Goal: Communication & Community: Ask a question

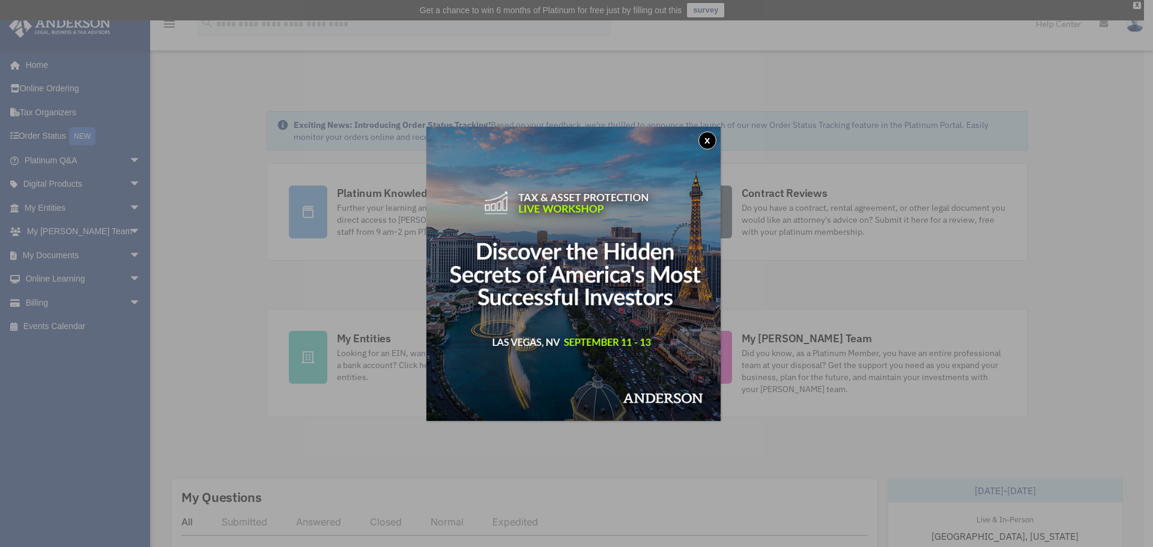
click at [713, 137] on button "x" at bounding box center [707, 140] width 18 height 18
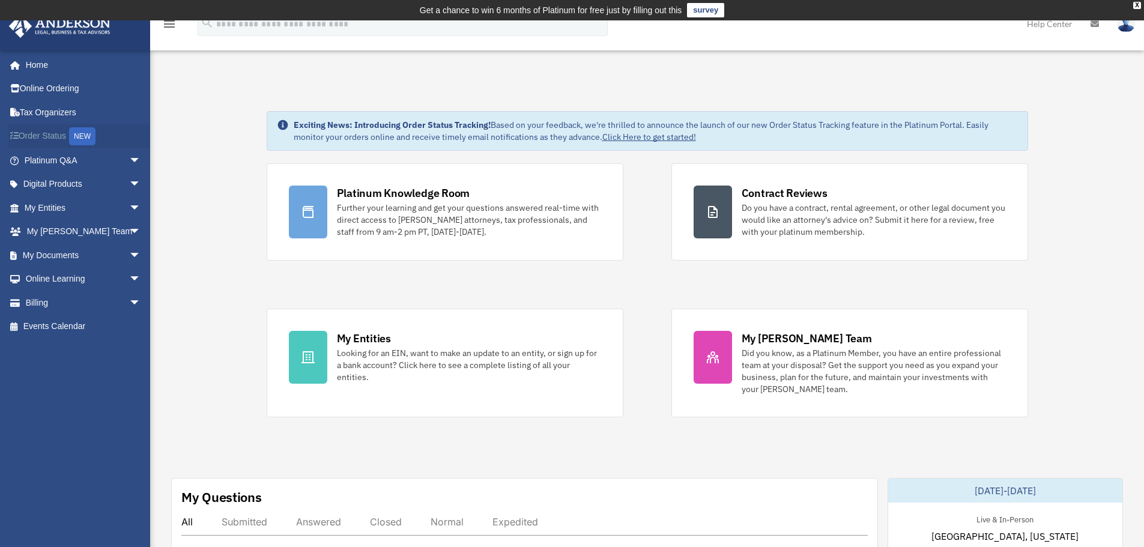
click at [55, 132] on link "Order Status NEW" at bounding box center [83, 136] width 151 height 25
click at [1137, 7] on div "X" at bounding box center [1137, 5] width 8 height 7
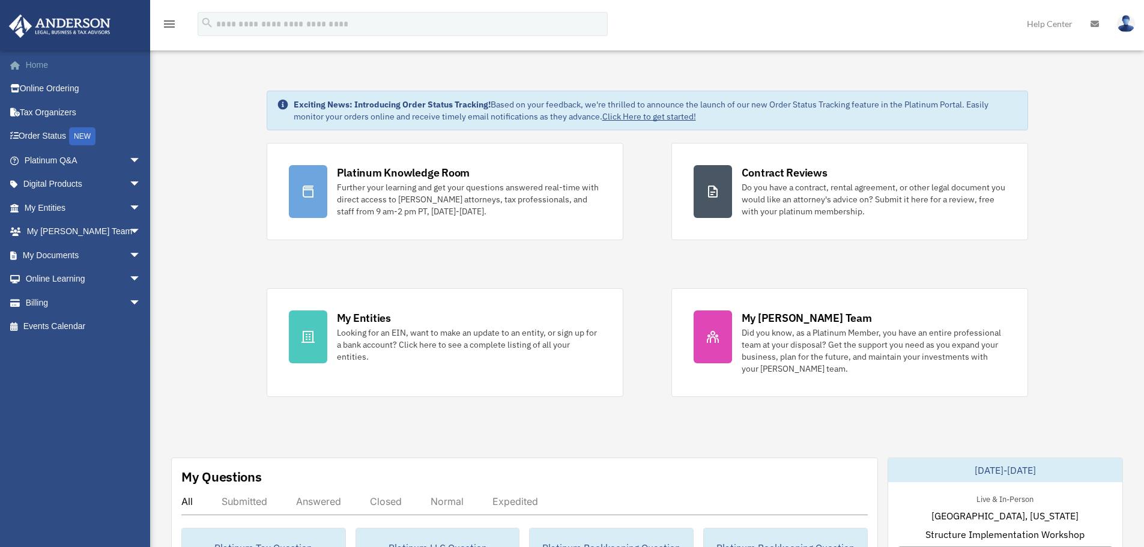
click at [85, 67] on link "Home" at bounding box center [83, 65] width 151 height 24
click at [129, 160] on span "arrow_drop_down" at bounding box center [141, 160] width 24 height 25
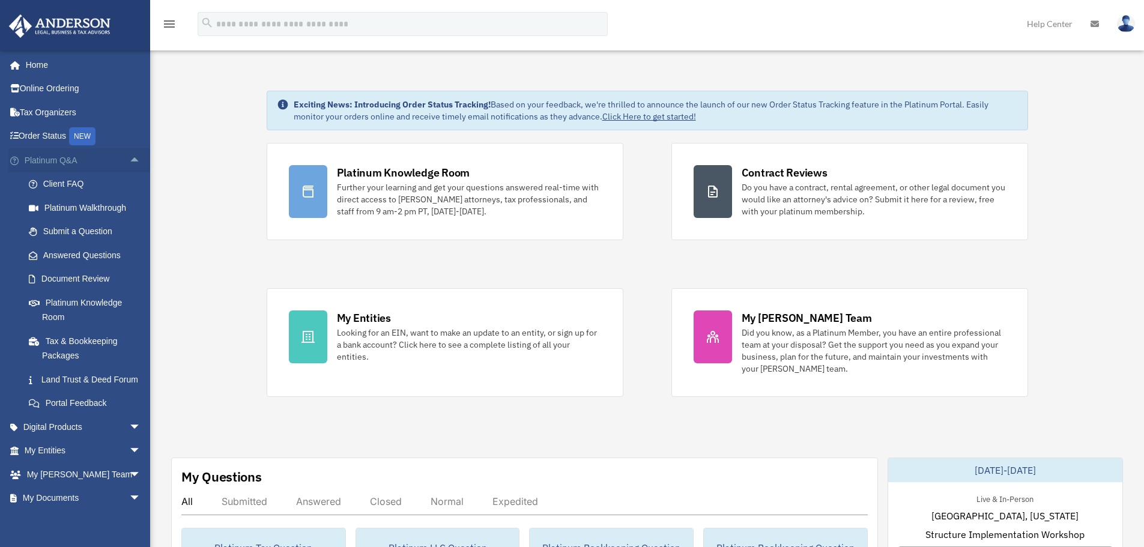
click at [130, 161] on span "arrow_drop_up" at bounding box center [141, 160] width 24 height 25
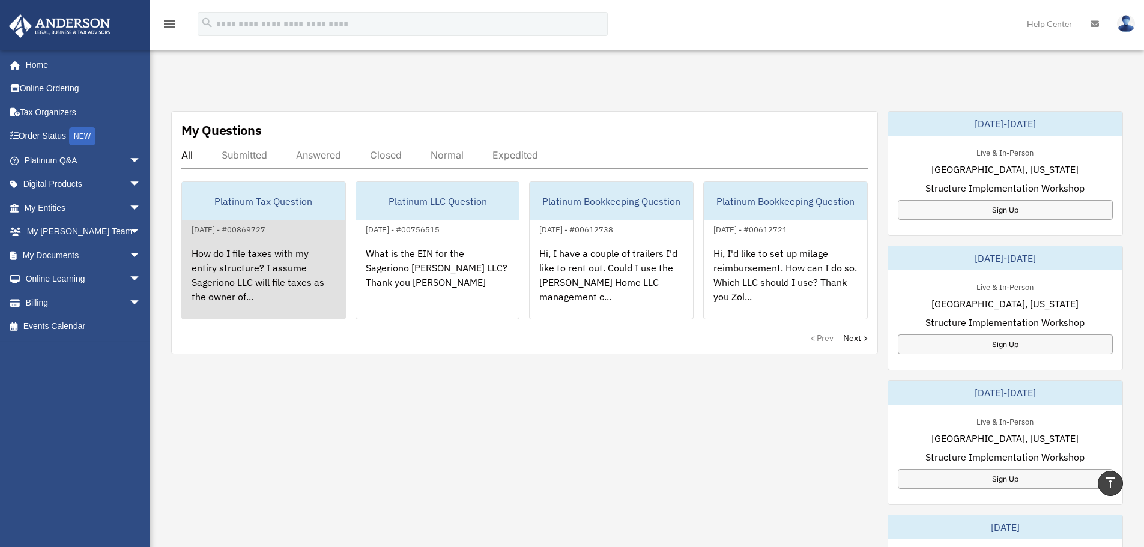
scroll to position [360, 0]
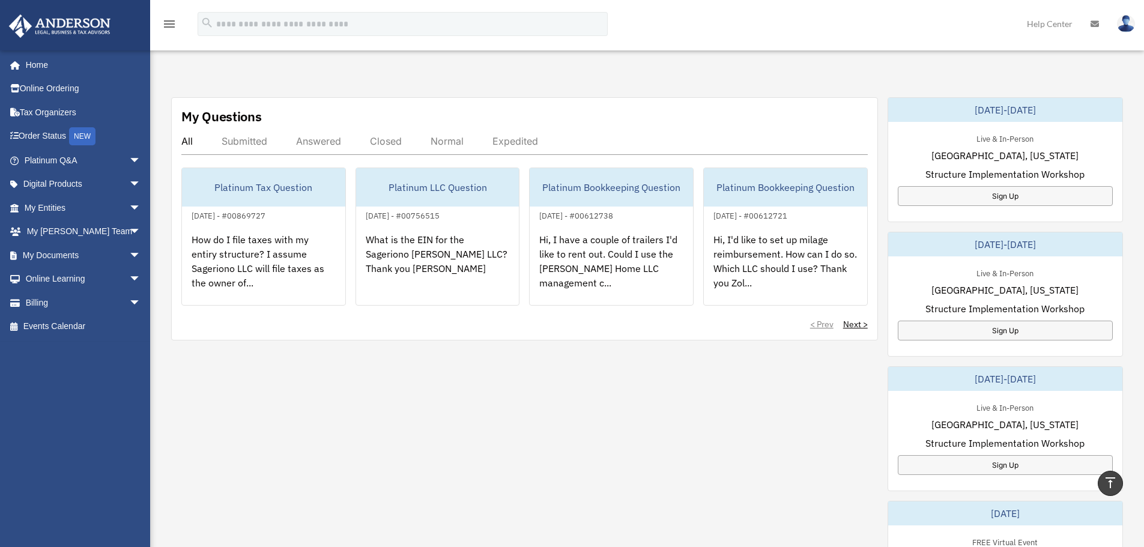
click at [242, 141] on div "Submitted" at bounding box center [245, 141] width 46 height 12
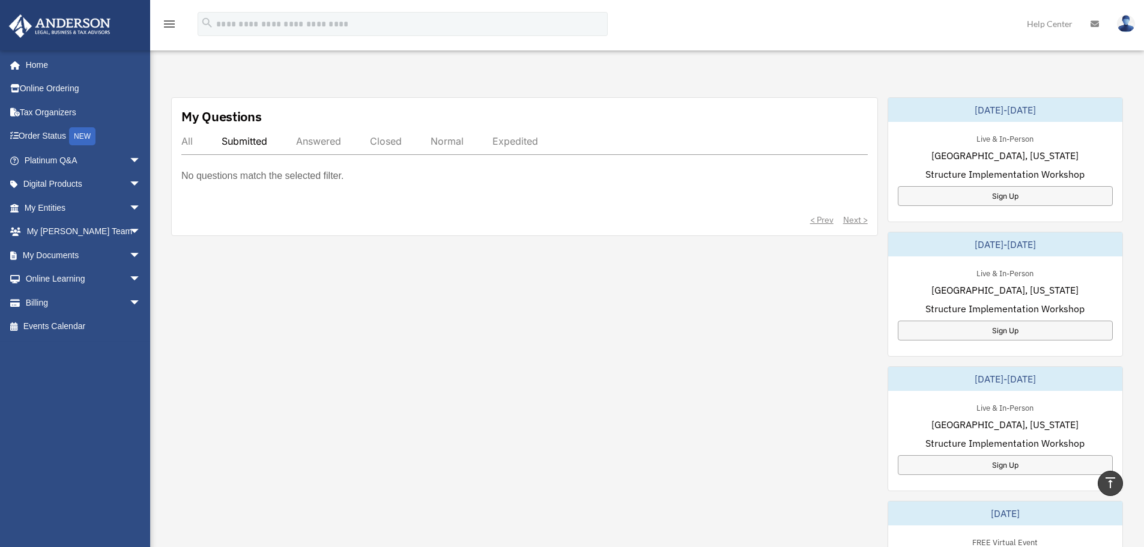
click at [186, 140] on div "All" at bounding box center [186, 141] width 11 height 12
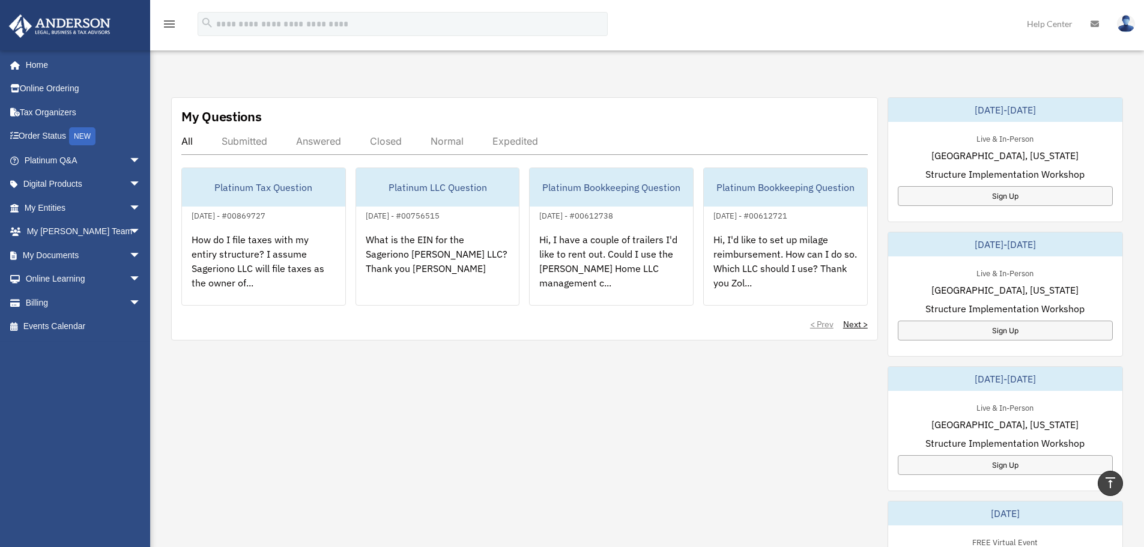
click at [203, 118] on div "My Questions" at bounding box center [221, 116] width 80 height 18
click at [129, 279] on span "arrow_drop_down" at bounding box center [141, 279] width 24 height 25
click at [85, 305] on link "Courses" at bounding box center [88, 303] width 142 height 24
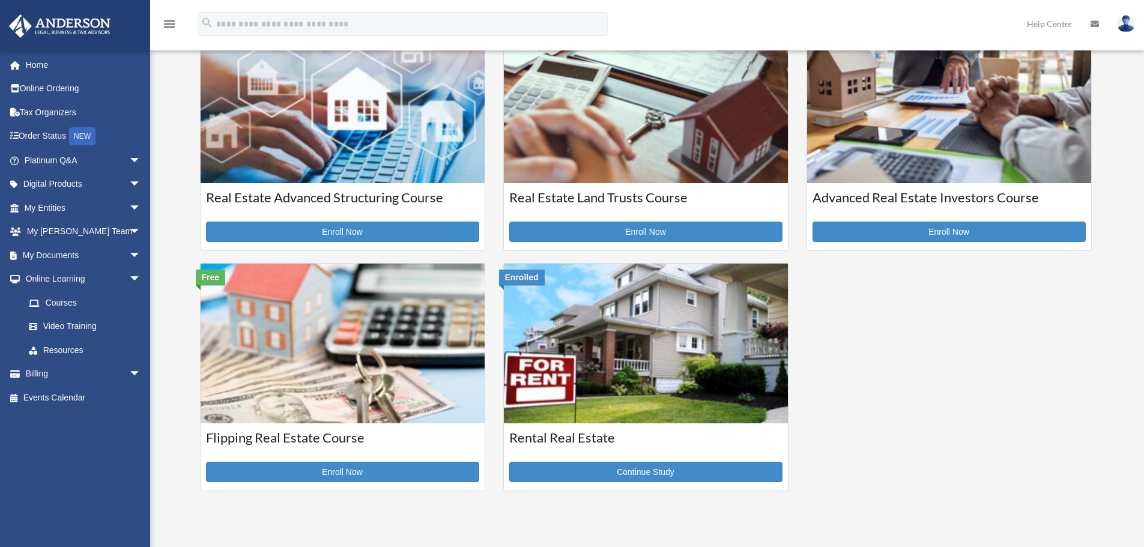
scroll to position [300, 0]
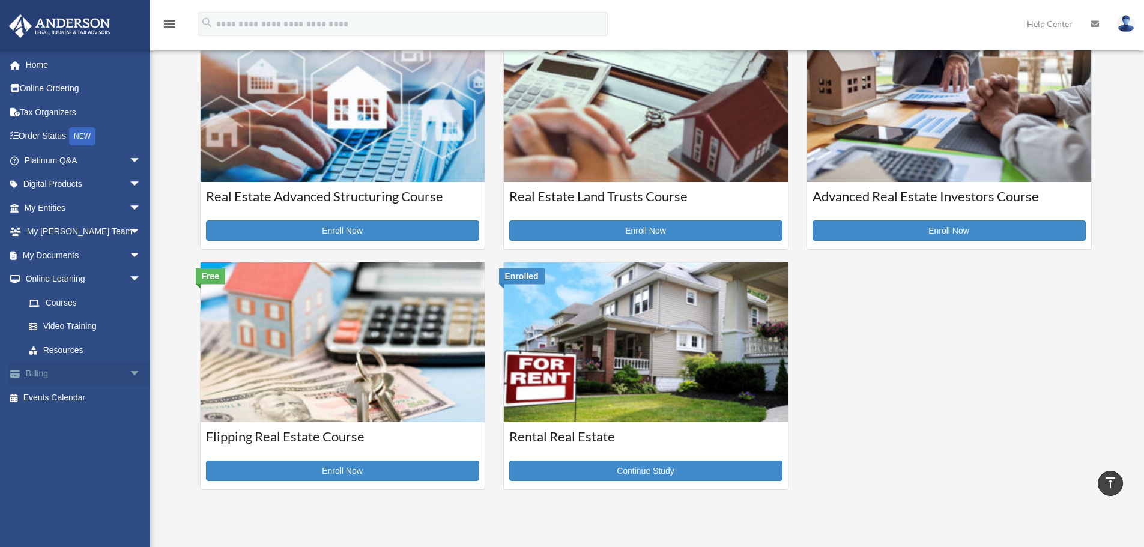
click at [129, 373] on span "arrow_drop_down" at bounding box center [141, 374] width 24 height 25
click at [100, 403] on link "$ Open Invoices" at bounding box center [88, 397] width 142 height 25
click at [80, 398] on link "$ Open Invoices" at bounding box center [88, 397] width 142 height 25
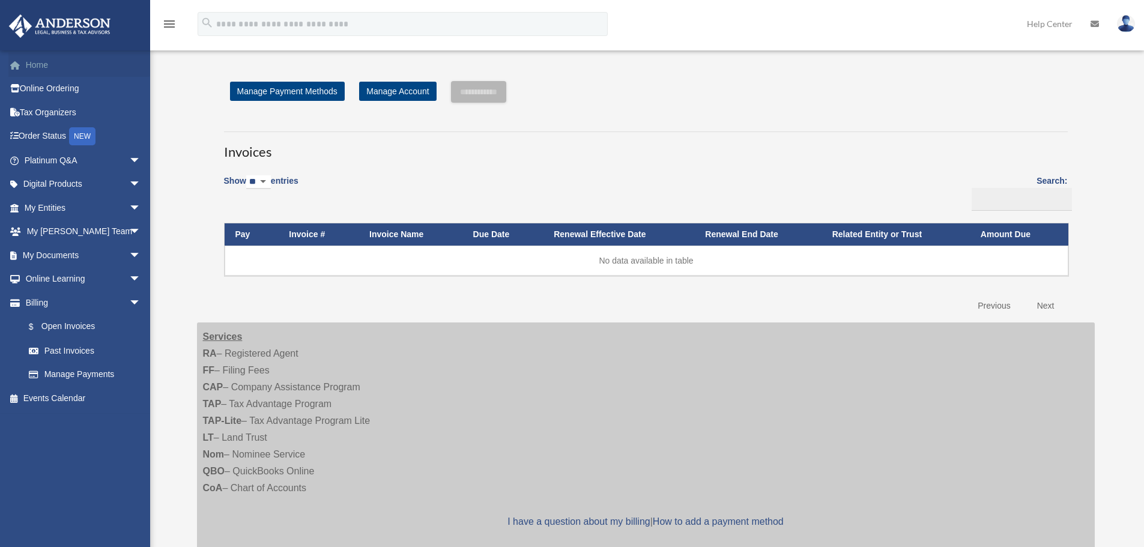
click at [76, 65] on link "Home" at bounding box center [83, 65] width 151 height 24
click at [170, 23] on icon "menu" at bounding box center [169, 24] width 14 height 14
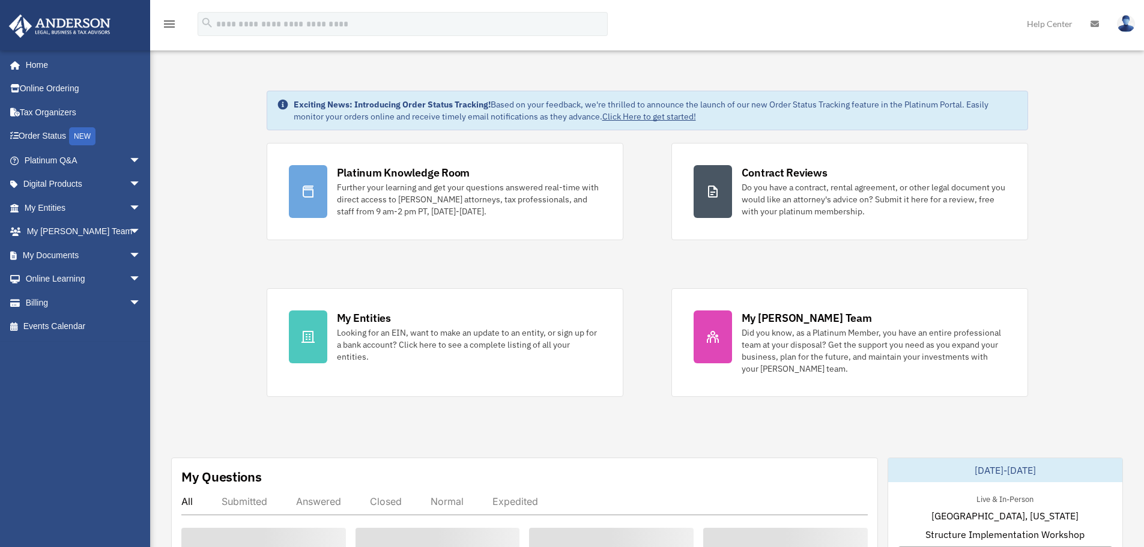
click at [170, 23] on icon "menu" at bounding box center [169, 24] width 14 height 14
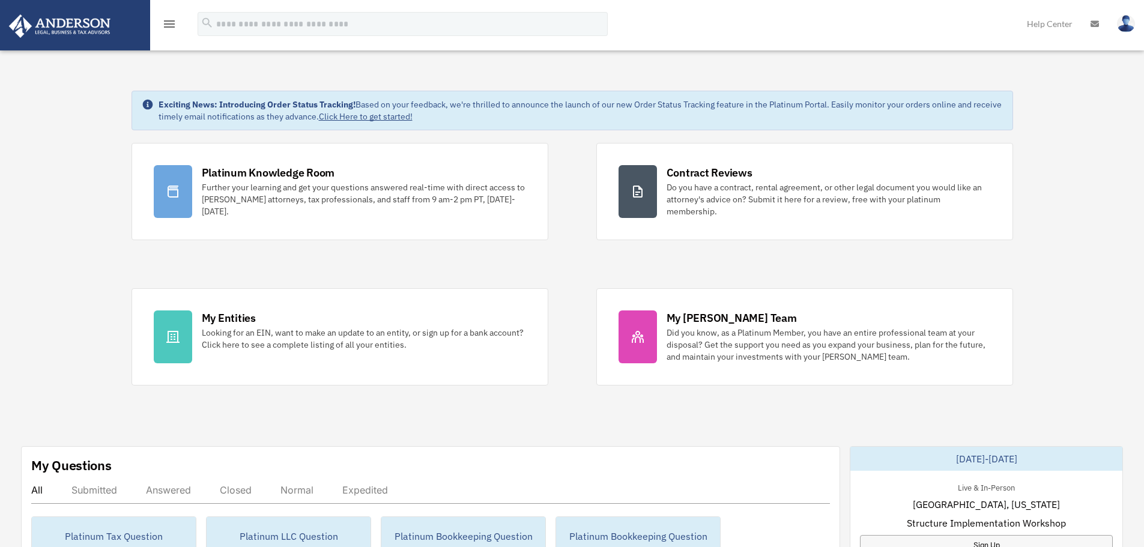
click at [170, 23] on icon "menu" at bounding box center [169, 24] width 14 height 14
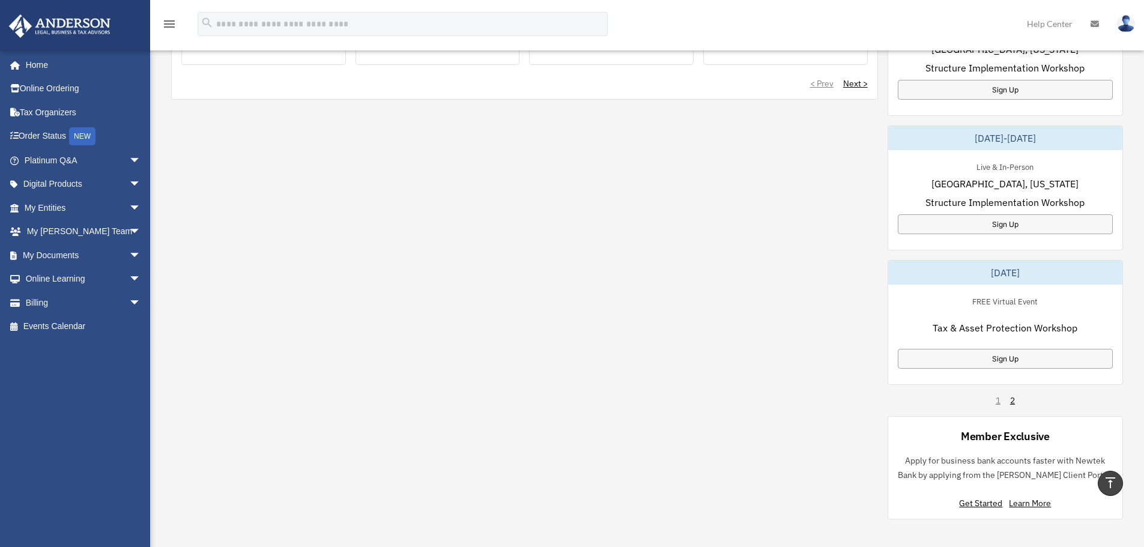
scroll to position [600, 0]
click at [73, 91] on link "Online Ordering" at bounding box center [83, 89] width 151 height 24
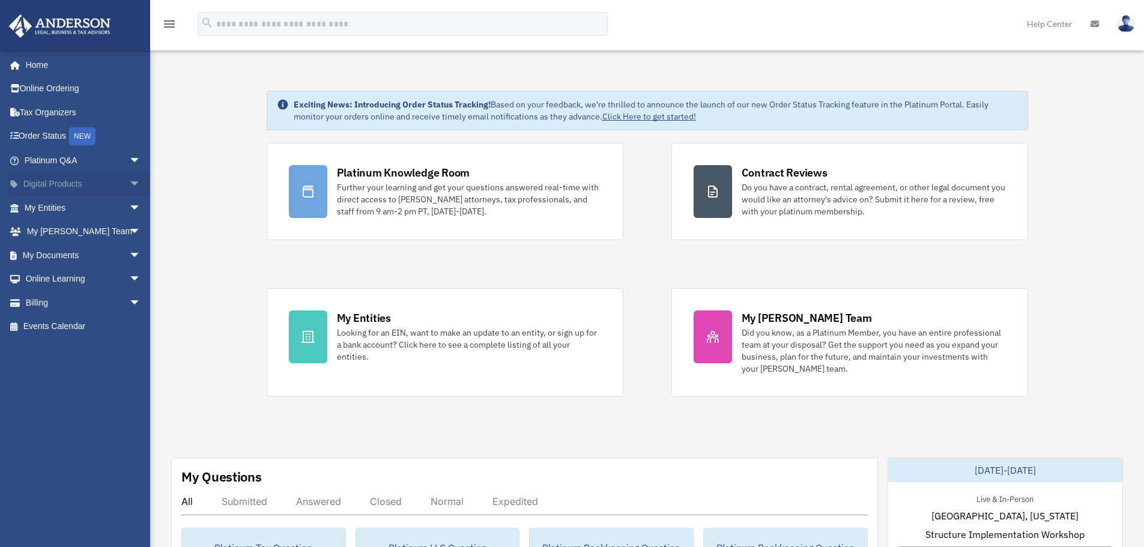
click at [129, 184] on span "arrow_drop_down" at bounding box center [141, 184] width 24 height 25
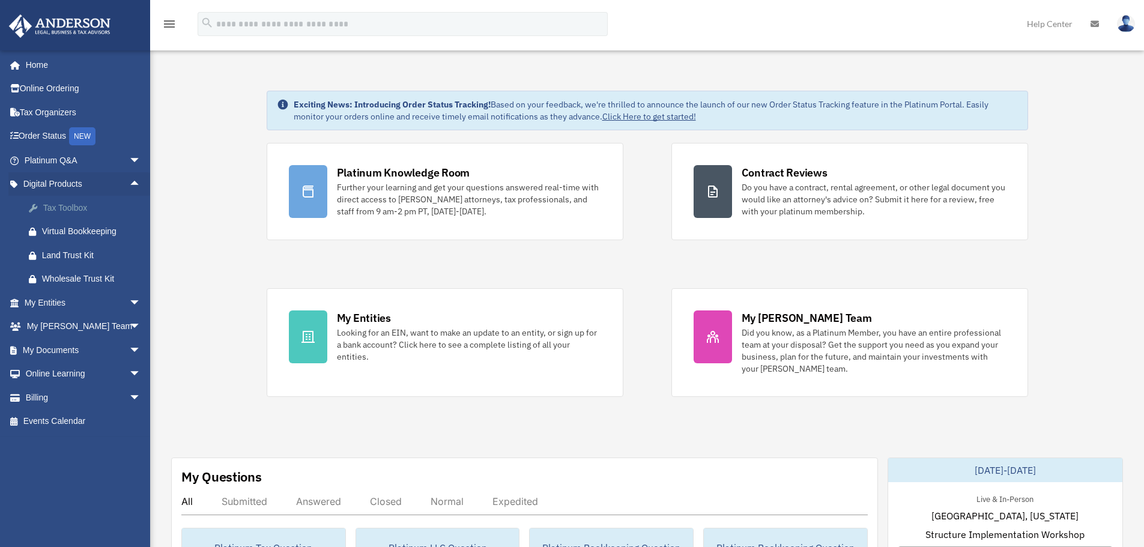
click at [86, 210] on div "Tax Toolbox" at bounding box center [93, 208] width 102 height 15
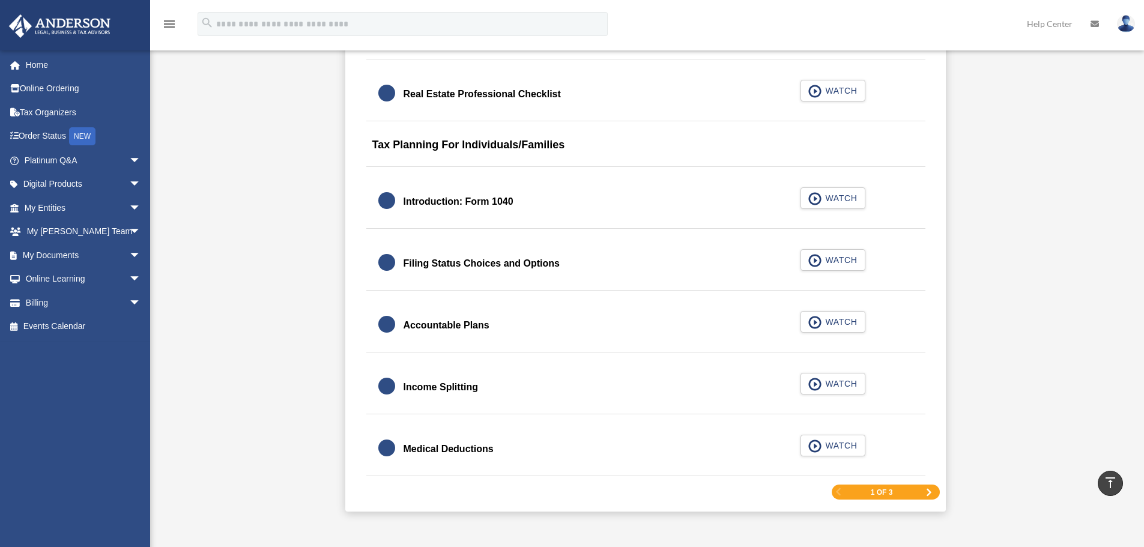
scroll to position [1681, 0]
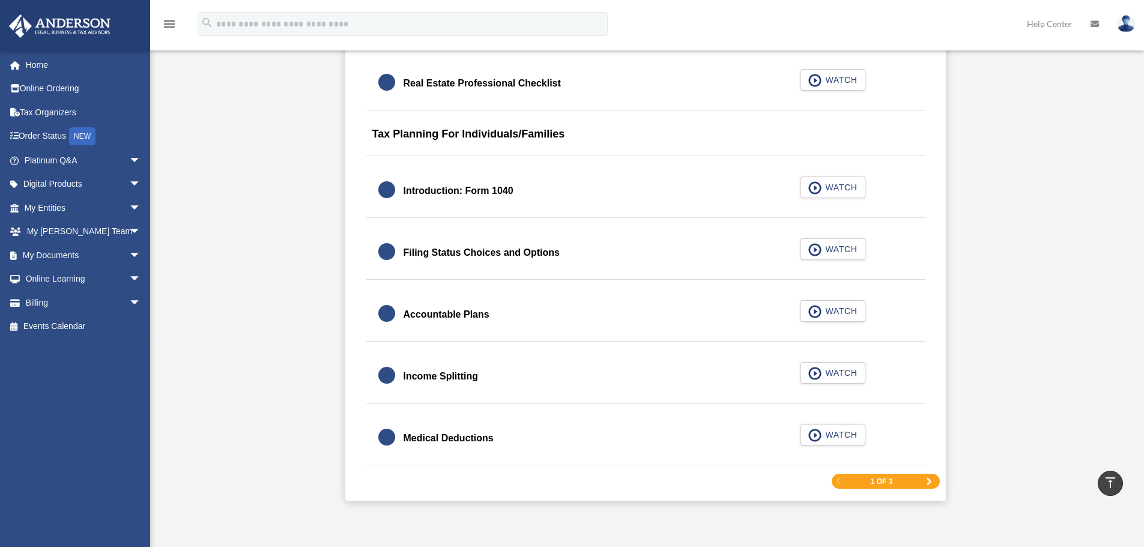
click at [931, 480] on span "Next Page" at bounding box center [928, 481] width 7 height 7
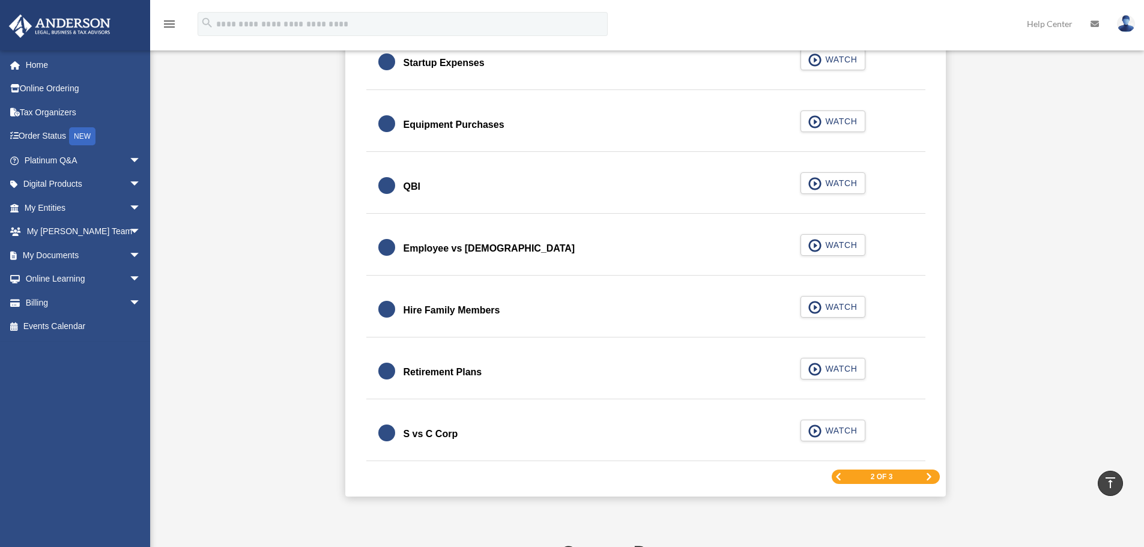
scroll to position [1656, 0]
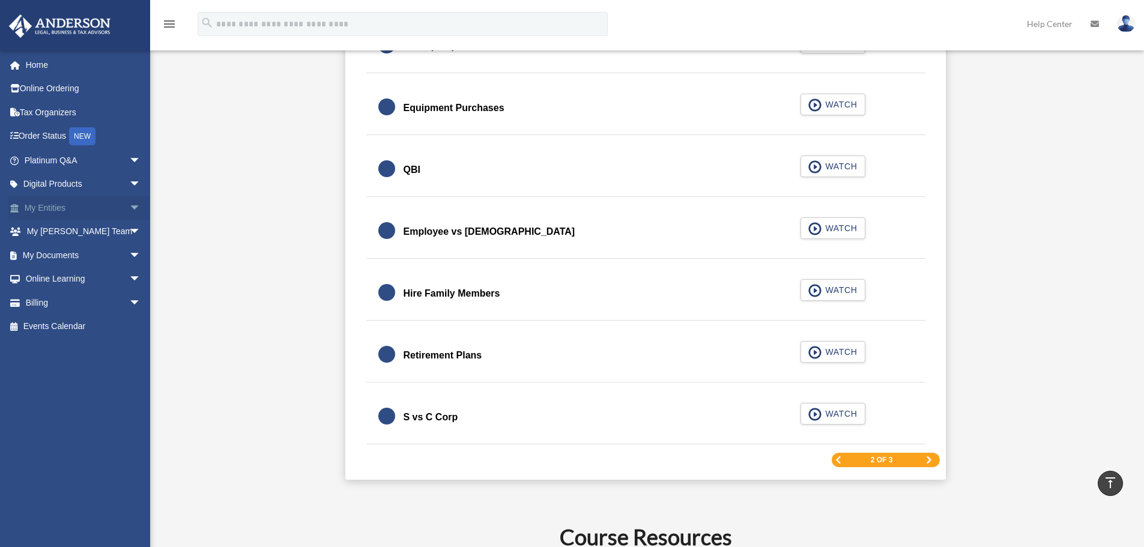
click at [129, 205] on span "arrow_drop_down" at bounding box center [141, 208] width 24 height 25
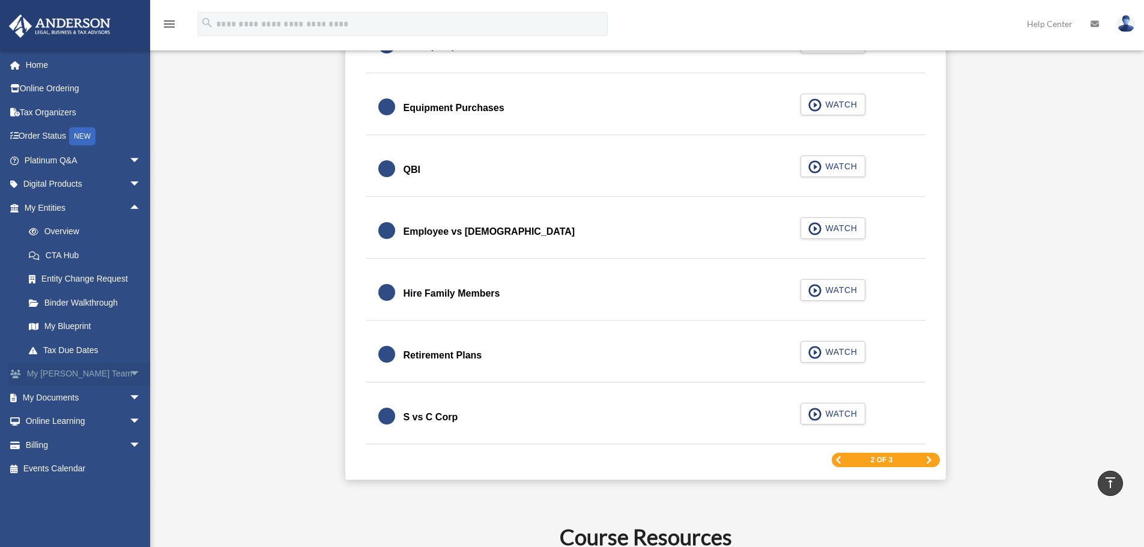
click at [129, 373] on span "arrow_drop_down" at bounding box center [141, 374] width 24 height 25
click at [91, 378] on link "My Anderson Team arrow_drop_up" at bounding box center [83, 374] width 151 height 24
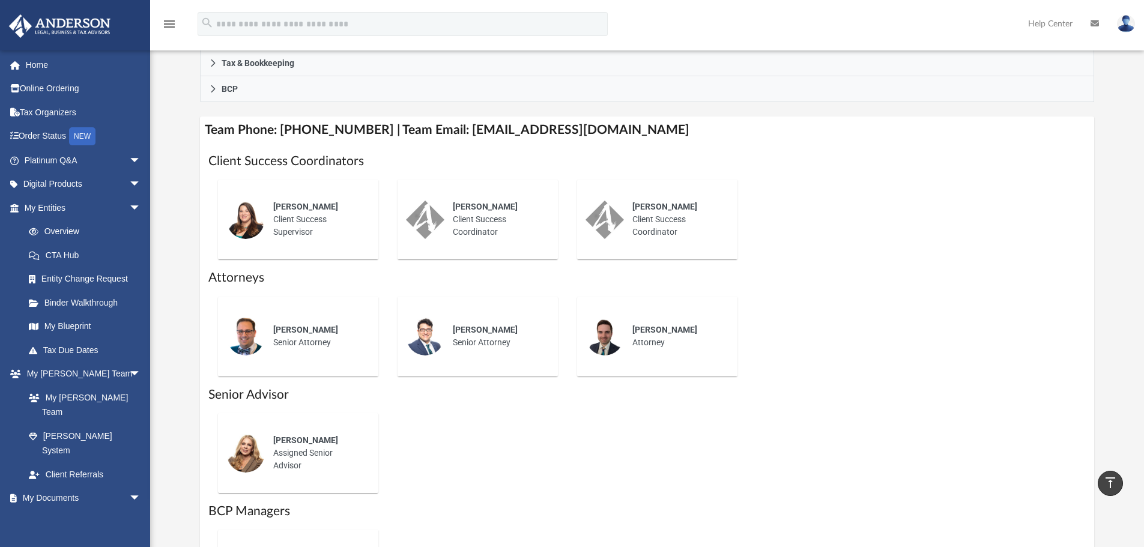
scroll to position [600, 0]
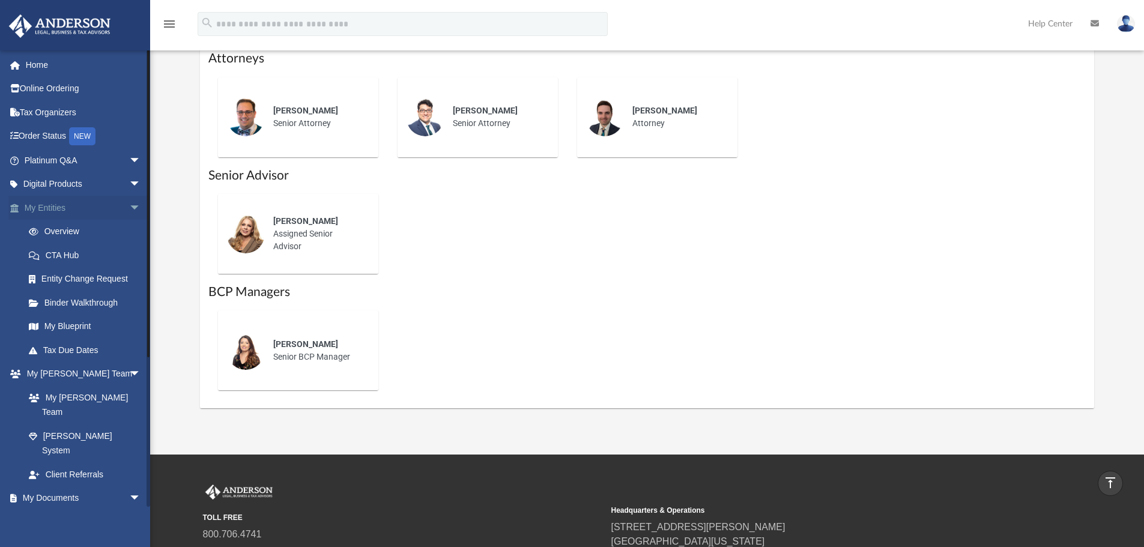
click at [129, 206] on span "arrow_drop_down" at bounding box center [141, 208] width 24 height 25
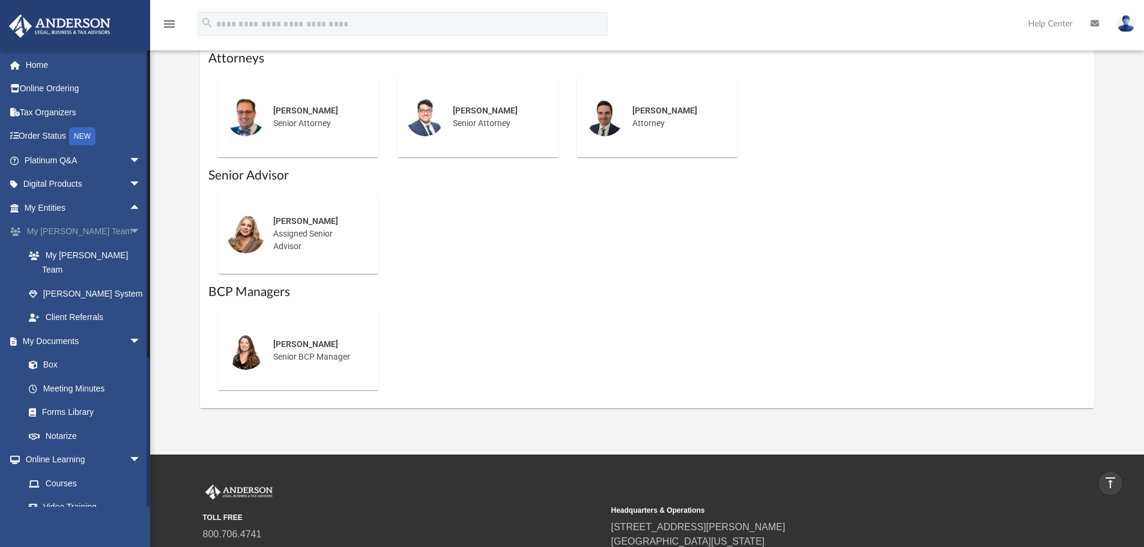
click at [129, 225] on span "arrow_drop_down" at bounding box center [141, 232] width 24 height 25
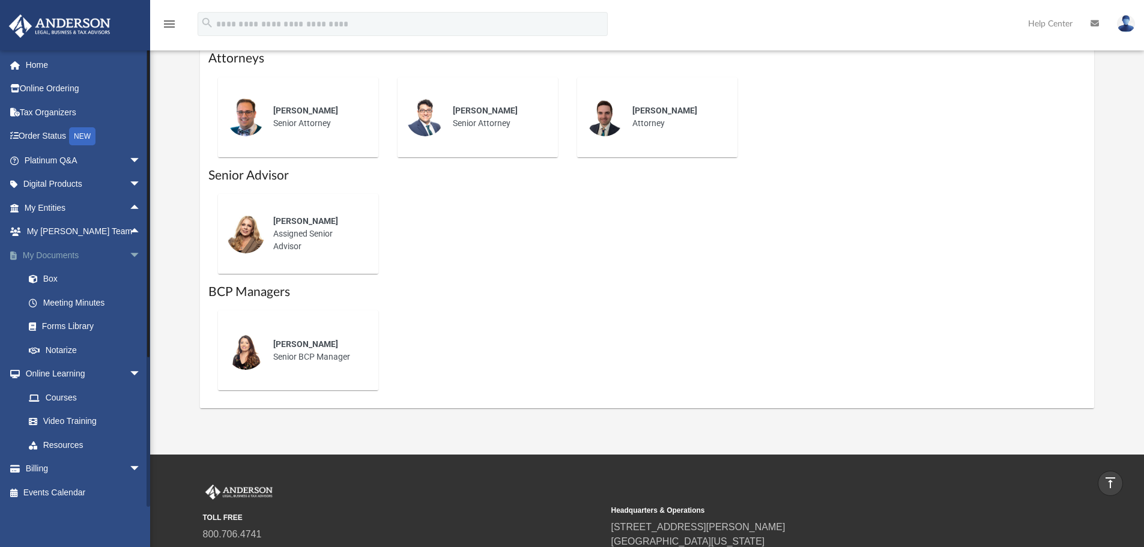
click at [129, 249] on span "arrow_drop_down" at bounding box center [141, 255] width 24 height 25
click at [129, 275] on span "arrow_drop_down" at bounding box center [141, 279] width 24 height 25
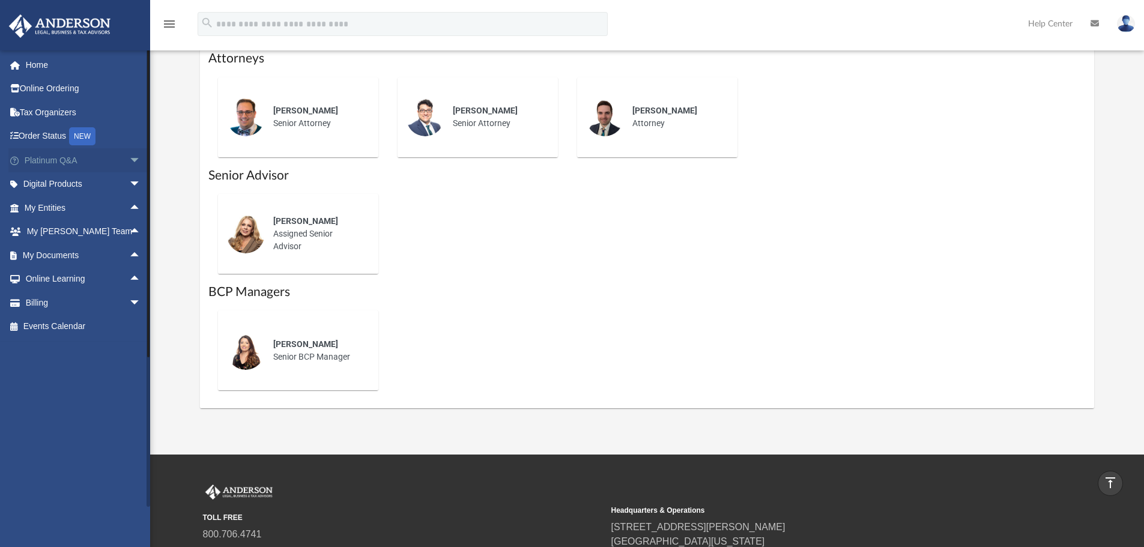
click at [130, 158] on span "arrow_drop_down" at bounding box center [141, 160] width 24 height 25
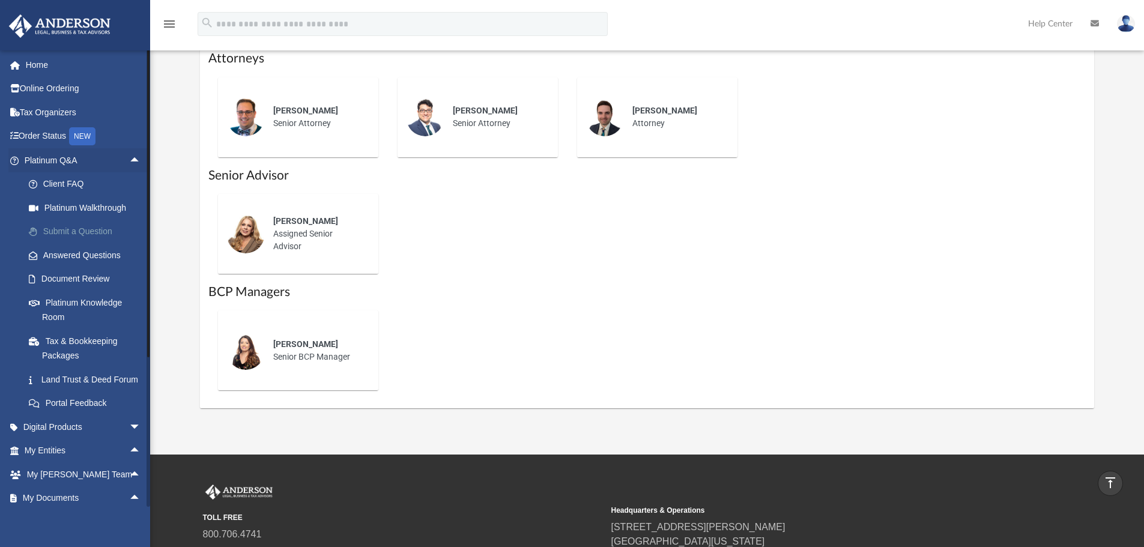
click at [121, 230] on link "Submit a Question" at bounding box center [88, 232] width 142 height 24
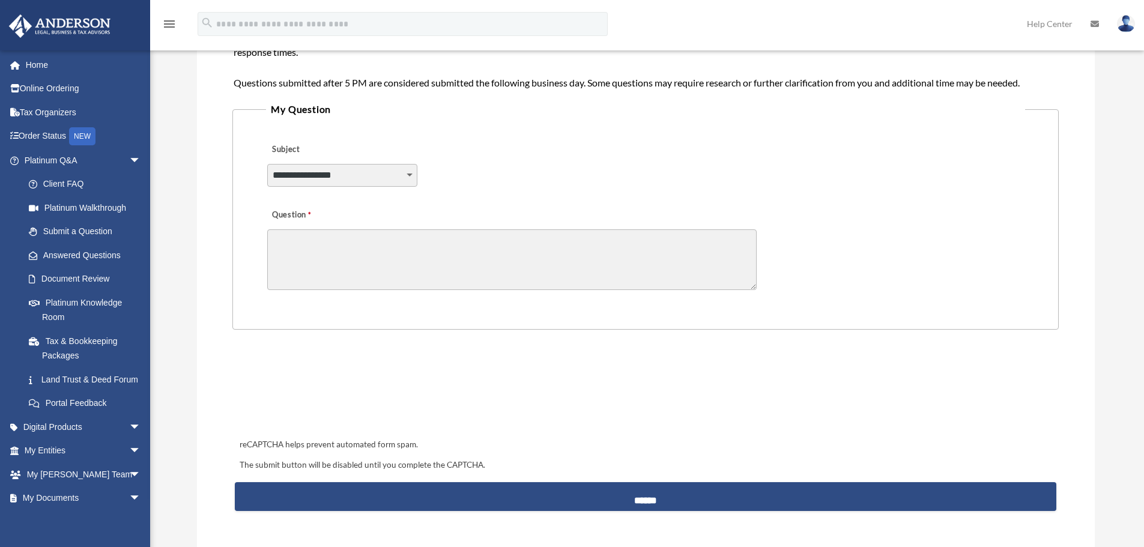
scroll to position [240, 0]
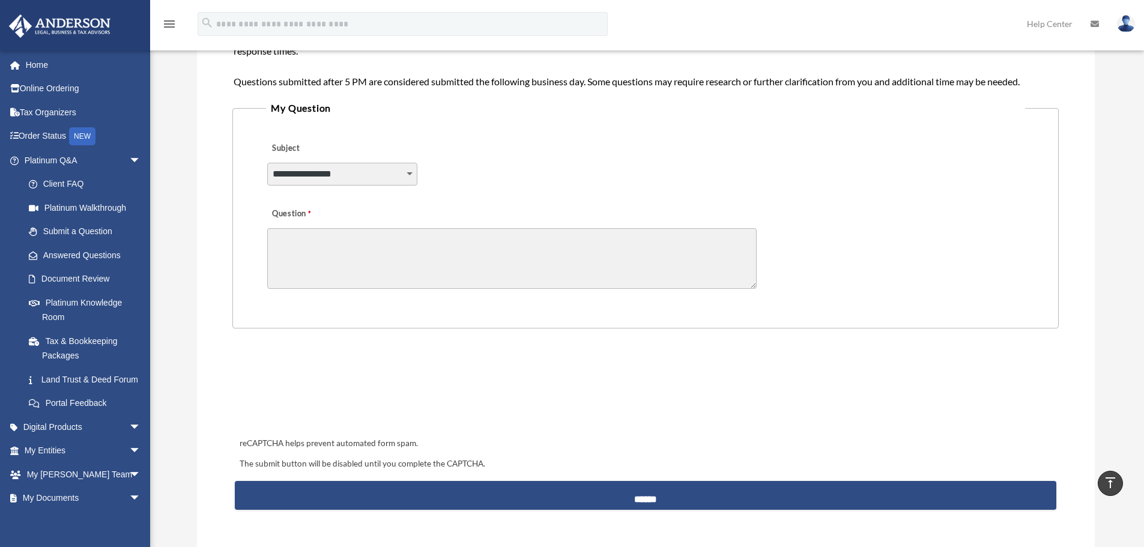
click at [414, 177] on select "**********" at bounding box center [342, 174] width 150 height 23
select select "******"
click at [267, 163] on select "**********" at bounding box center [342, 174] width 150 height 23
click at [309, 268] on textarea "Question" at bounding box center [511, 258] width 489 height 61
type textarea "*"
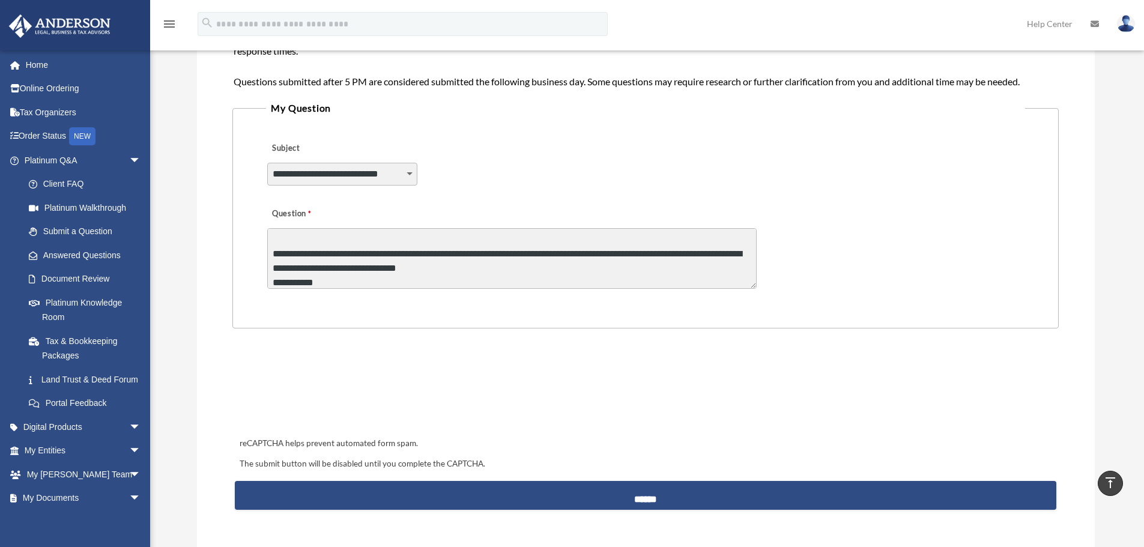
scroll to position [30, 0]
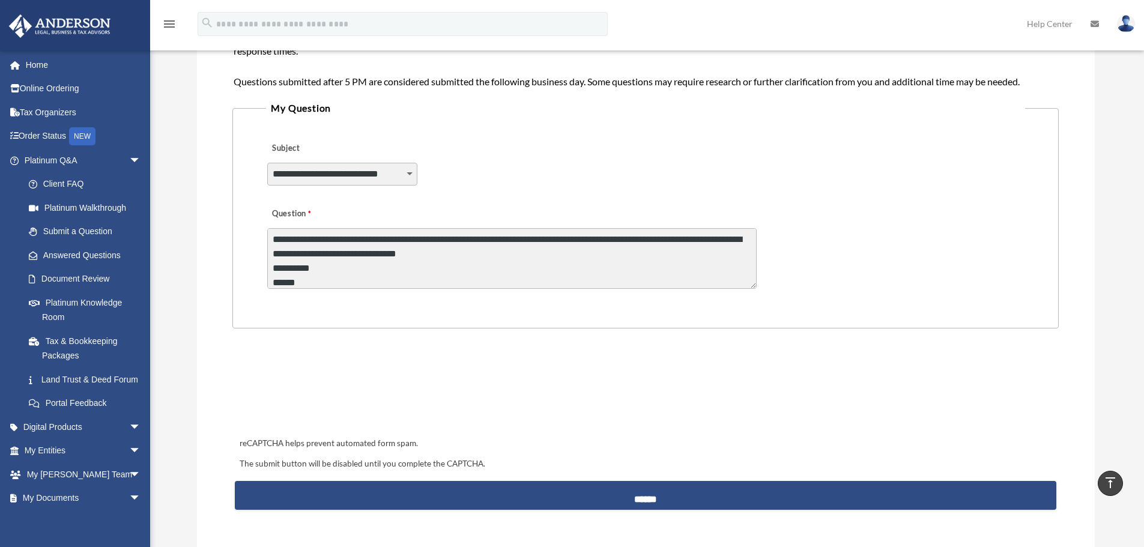
click at [298, 268] on textarea "**********" at bounding box center [511, 258] width 489 height 61
type textarea "**********"
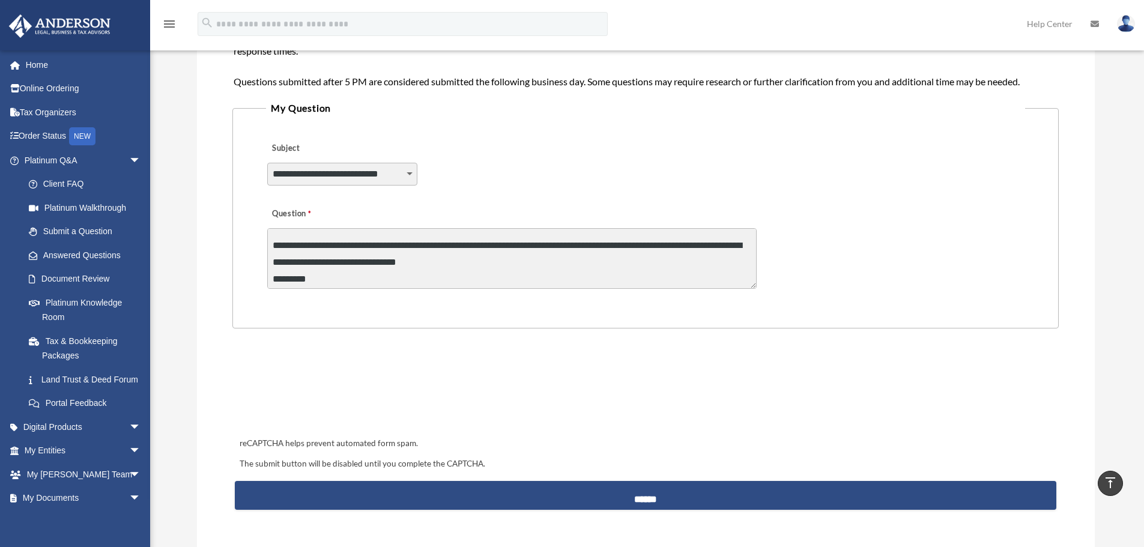
scroll to position [36, 0]
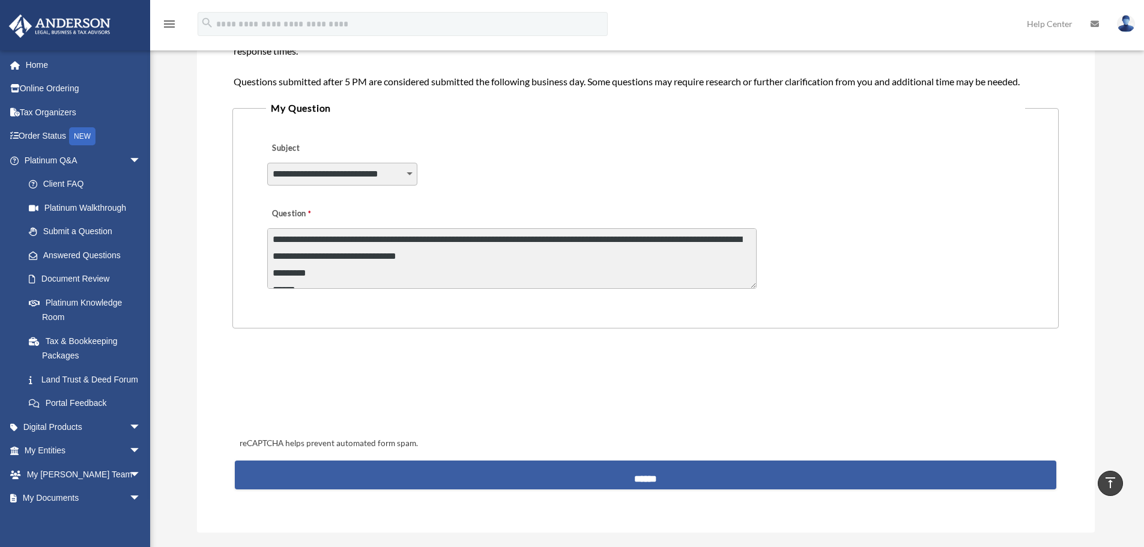
click at [692, 482] on input "******" at bounding box center [645, 474] width 821 height 29
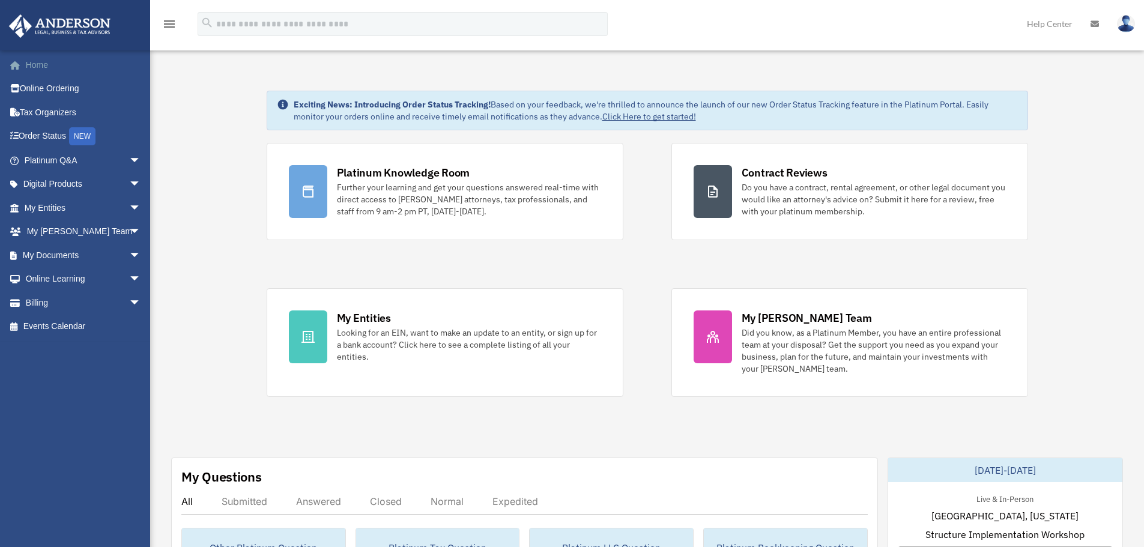
click at [38, 66] on link "Home" at bounding box center [83, 65] width 151 height 24
